Goal: Information Seeking & Learning: Learn about a topic

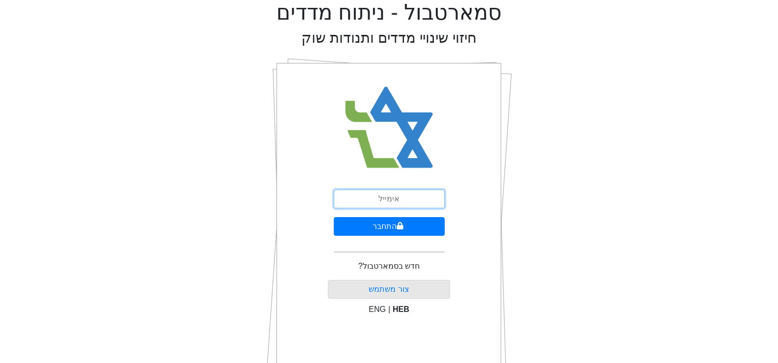
click at [388, 195] on input "email" at bounding box center [389, 199] width 111 height 19
type input "[EMAIL_ADDRESS][DOMAIN_NAME]"
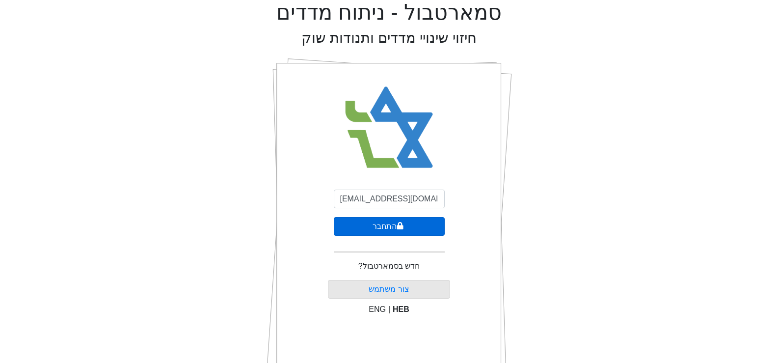
click at [407, 228] on button "התחבר" at bounding box center [389, 226] width 111 height 19
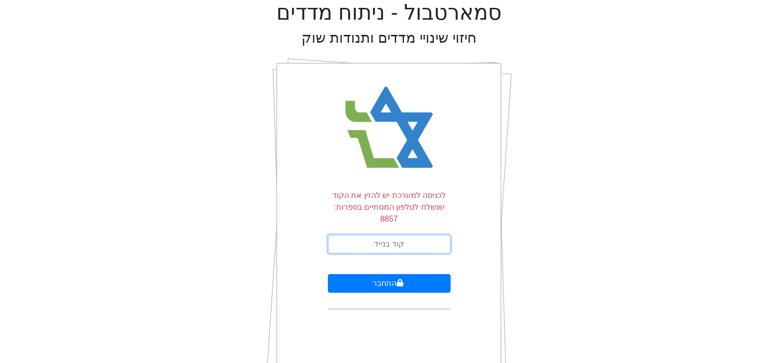
click at [407, 235] on input "text" at bounding box center [389, 244] width 123 height 19
type input "381207"
click at [328, 274] on button "התחבר" at bounding box center [389, 283] width 123 height 19
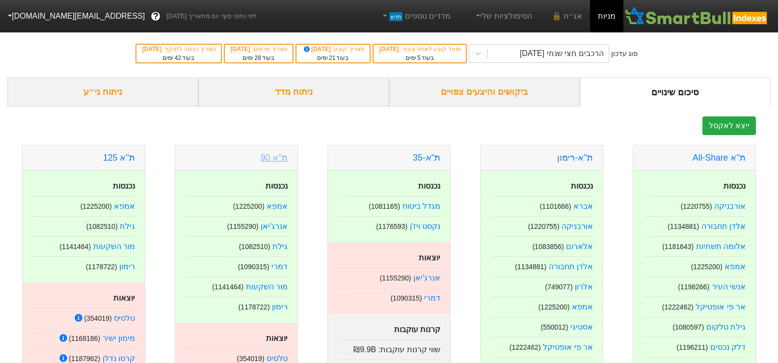
click at [276, 160] on link "ת''א 90" at bounding box center [274, 158] width 27 height 10
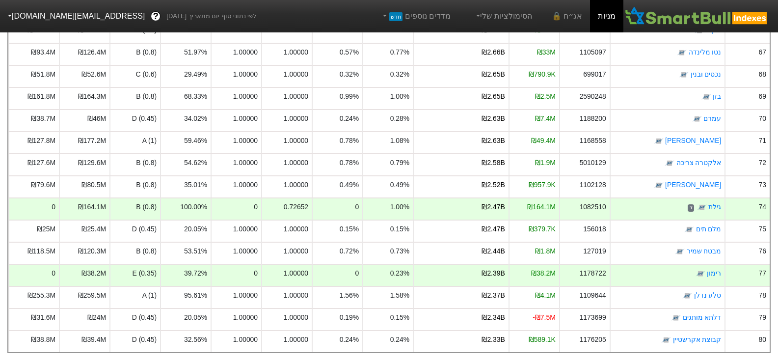
scroll to position [1571, 0]
